Goal: Information Seeking & Learning: Learn about a topic

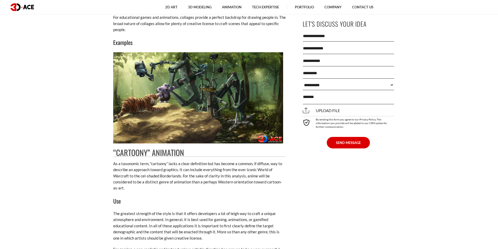
scroll to position [1308, 0]
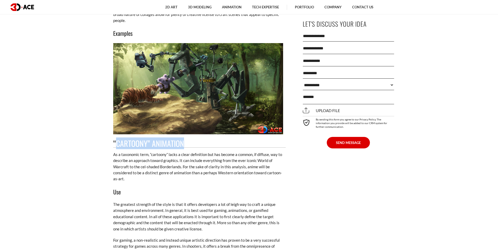
drag, startPoint x: 115, startPoint y: 142, endPoint x: 214, endPoint y: 143, distance: 98.9
click at [214, 143] on h2 "“Cartoony” Animation" at bounding box center [199, 144] width 173 height 8
copy h2 "Cartoony” Animation"
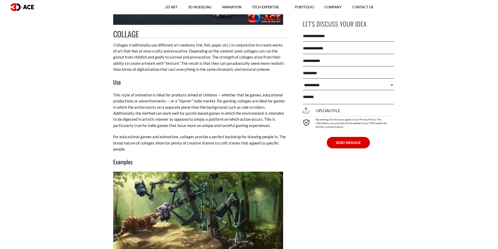
scroll to position [1177, 0]
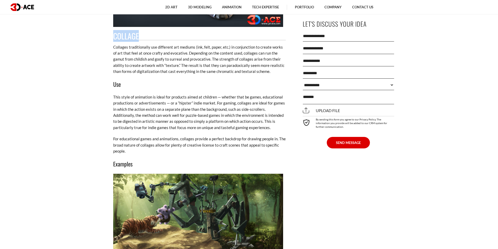
drag, startPoint x: 114, startPoint y: 34, endPoint x: 162, endPoint y: 37, distance: 48.4
click at [162, 37] on h2 "Collage" at bounding box center [199, 36] width 173 height 8
copy h2 "Collage"
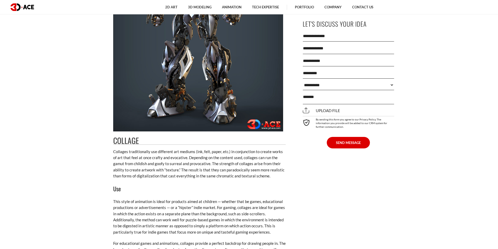
click at [95, 108] on section "[DATE] Intro When it comes to developing applications — whether they be product…" at bounding box center [249, 33] width 498 height 1712
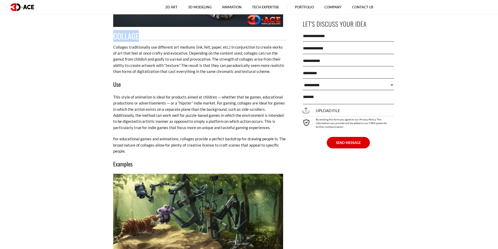
drag, startPoint x: 121, startPoint y: 37, endPoint x: 158, endPoint y: 38, distance: 36.6
click at [157, 38] on h2 "Collage" at bounding box center [199, 36] width 173 height 8
drag, startPoint x: 110, startPoint y: 34, endPoint x: 168, endPoint y: 41, distance: 59.3
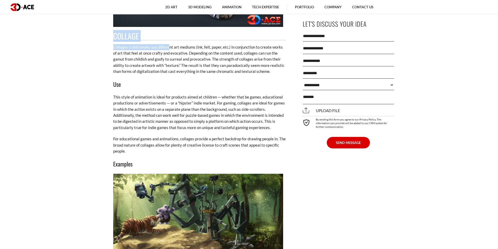
drag, startPoint x: 115, startPoint y: 49, endPoint x: 153, endPoint y: 49, distance: 38.2
click at [153, 49] on p "Collages traditionally use different art mediums (ink, felt, paper, etc.) in co…" at bounding box center [199, 59] width 173 height 31
drag, startPoint x: 95, startPoint y: 46, endPoint x: 166, endPoint y: 47, distance: 70.1
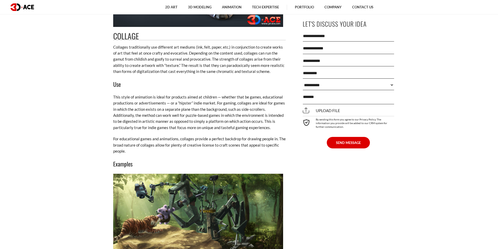
click at [146, 53] on p "Collages traditionally use different art mediums (ink, felt, paper, etc.) in co…" at bounding box center [199, 59] width 173 height 31
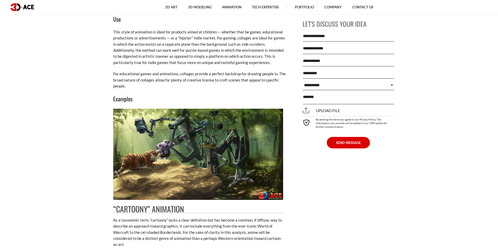
scroll to position [1229, 0]
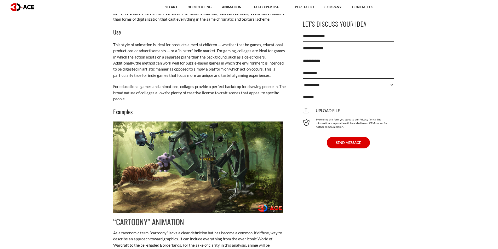
click at [191, 166] on img at bounding box center [198, 167] width 170 height 91
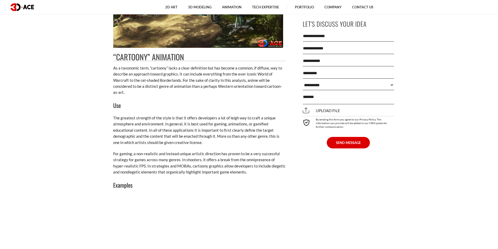
scroll to position [1412, 0]
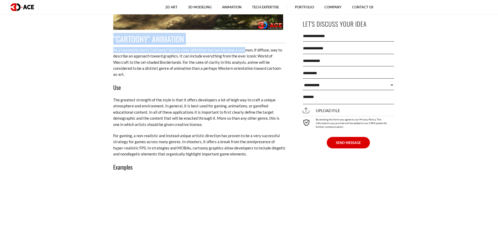
drag, startPoint x: 109, startPoint y: 35, endPoint x: 246, endPoint y: 50, distance: 137.9
click at [246, 50] on p "As a taxonomic term, “cartoony” lacks a clear definition but has become a commo…" at bounding box center [199, 62] width 173 height 31
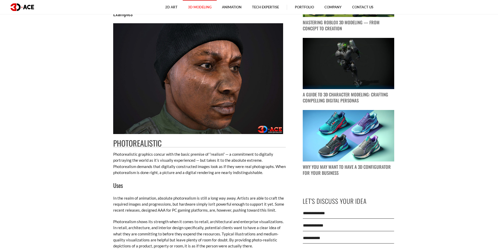
scroll to position [404, 0]
